Goal: Task Accomplishment & Management: Use online tool/utility

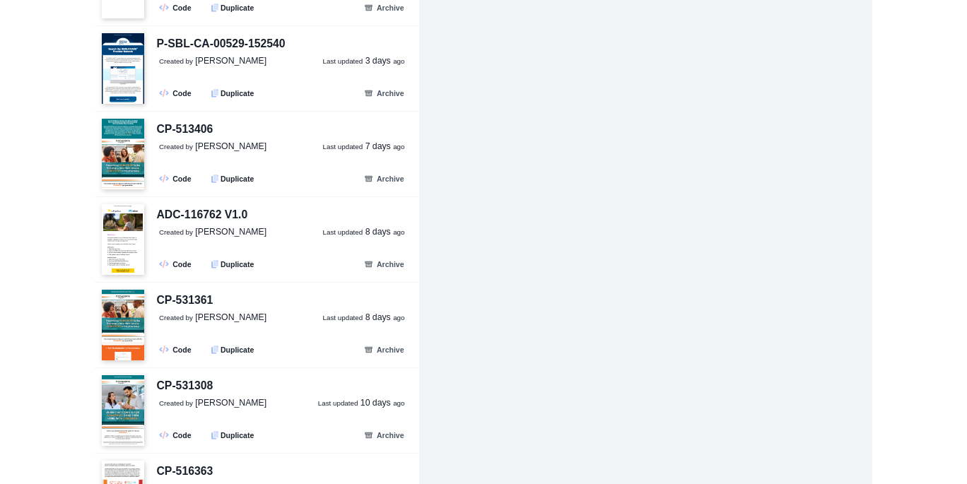
scroll to position [438, 0]
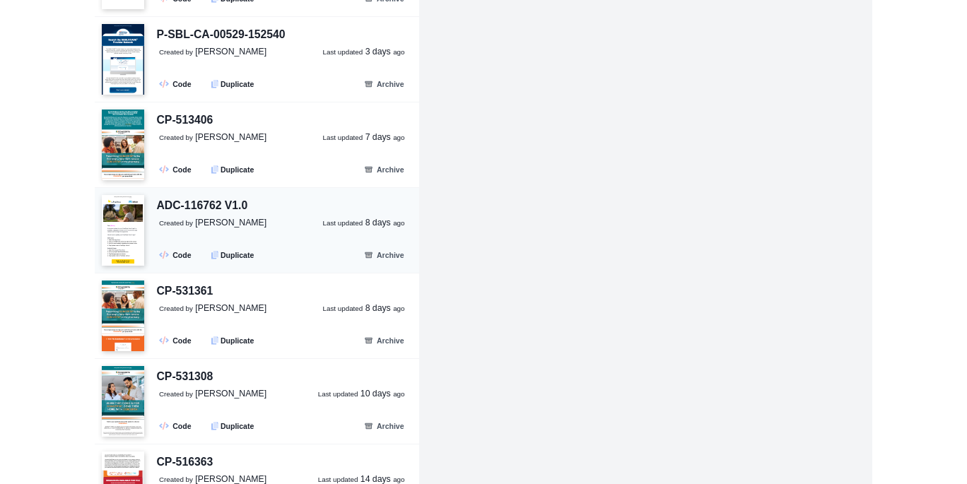
click at [217, 208] on div "ADC-116762 V1.0" at bounding box center [202, 206] width 91 height 18
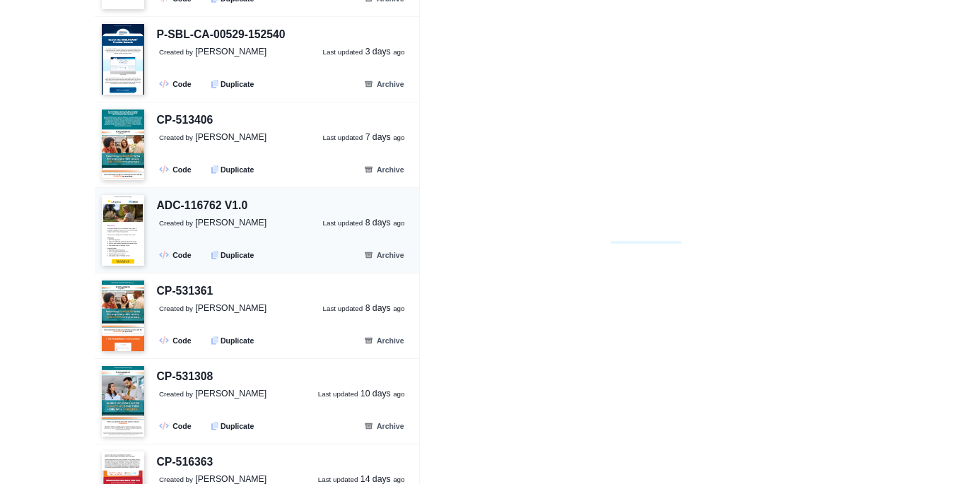
scroll to position [0, 0]
click at [176, 259] on link ".fa-secondary{opacity:.4} Code" at bounding box center [176, 255] width 45 height 16
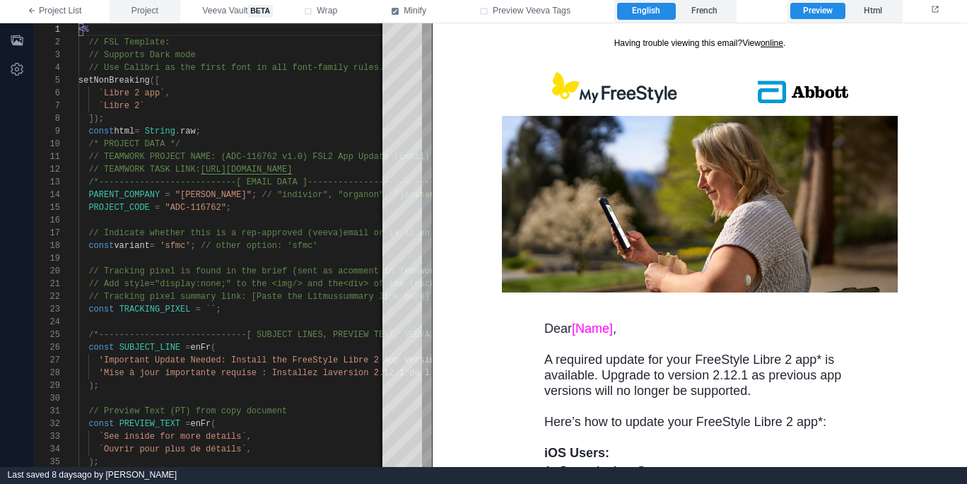
click at [139, 9] on span "Project" at bounding box center [144, 11] width 27 height 13
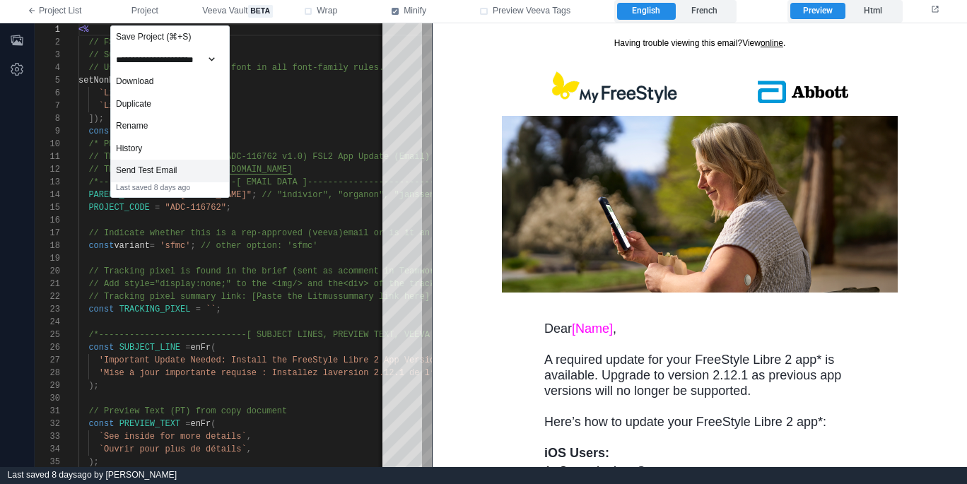
click at [185, 171] on div "Send Test Email" at bounding box center [170, 171] width 118 height 23
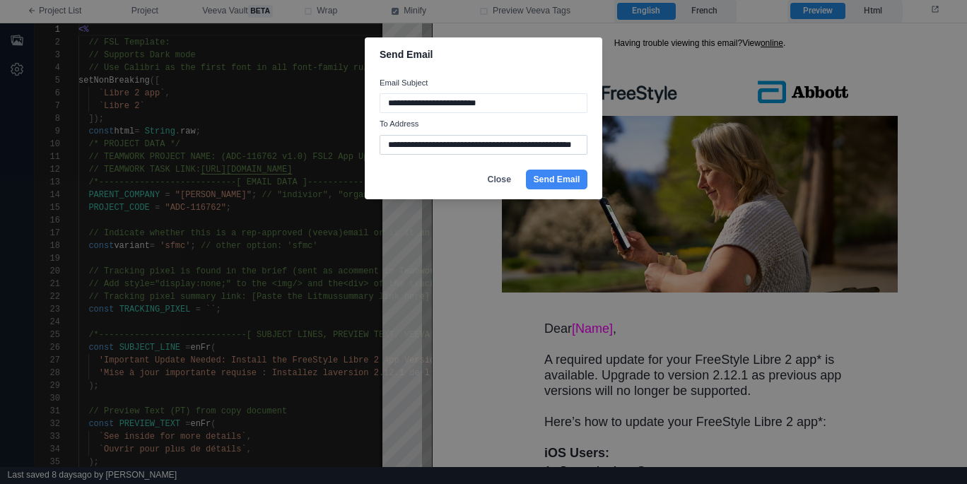
drag, startPoint x: 567, startPoint y: 185, endPoint x: 532, endPoint y: 146, distance: 52.5
click at [567, 185] on button "Send Email" at bounding box center [557, 180] width 62 height 20
